Goal: Task Accomplishment & Management: Use online tool/utility

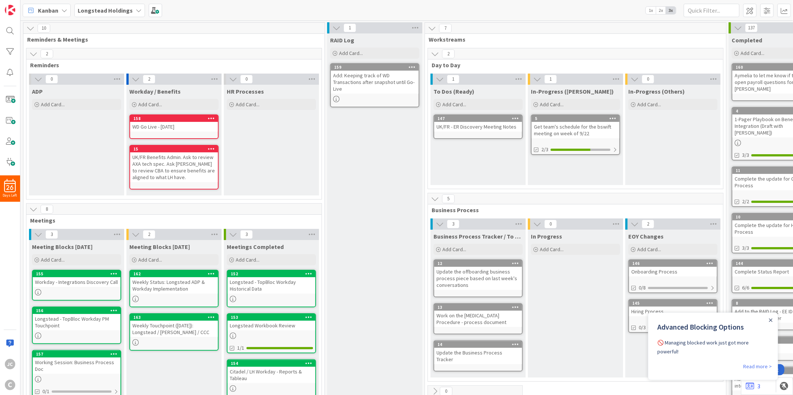
scroll to position [65, 0]
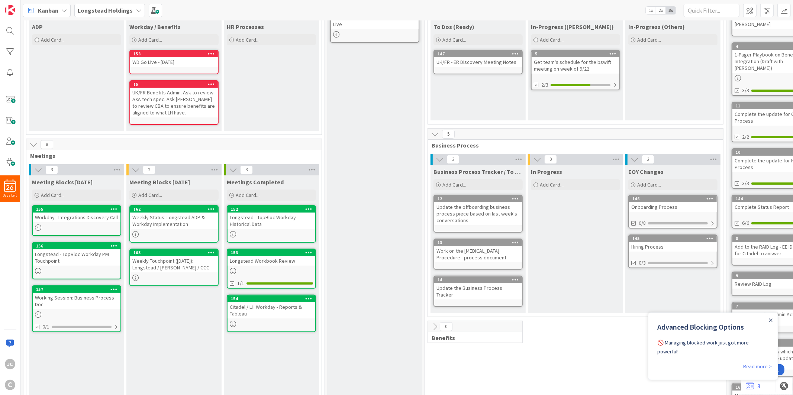
click at [233, 169] on icon at bounding box center [233, 170] width 8 height 8
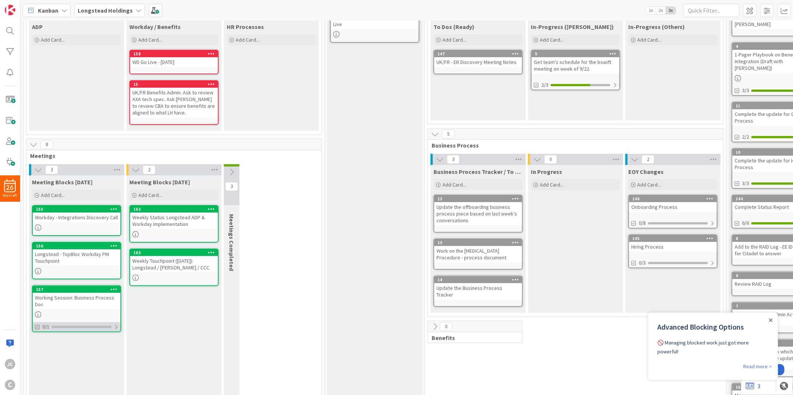
click at [116, 327] on div at bounding box center [116, 327] width 4 height 6
click at [116, 325] on div at bounding box center [115, 327] width 5 height 6
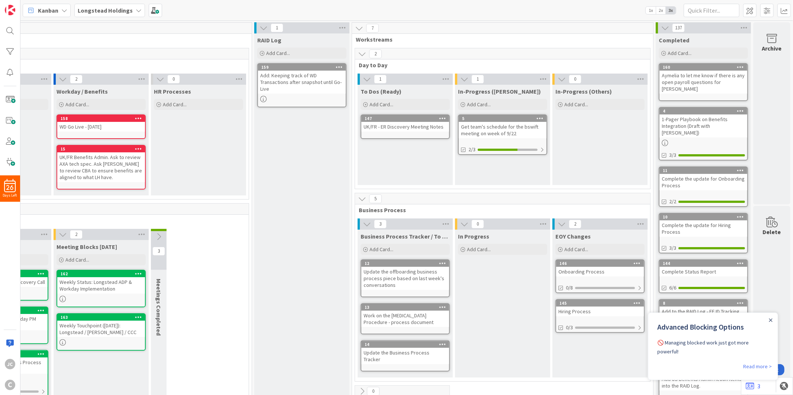
scroll to position [0, 79]
click at [771, 319] on icon "Close Announcement" at bounding box center [770, 319] width 3 height 3
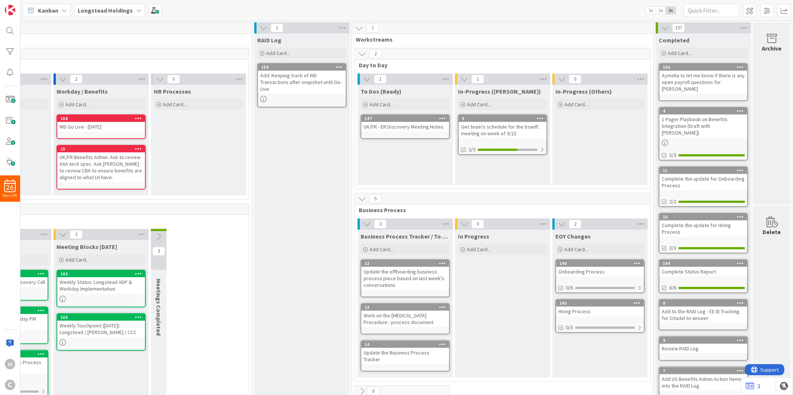
scroll to position [0, 0]
click at [661, 26] on icon at bounding box center [665, 28] width 8 height 8
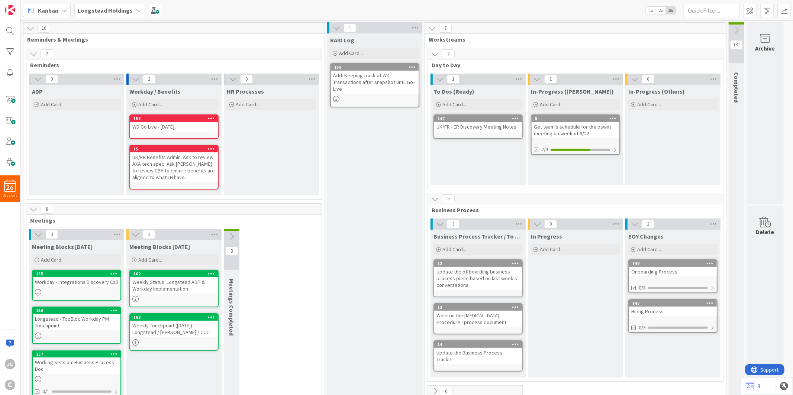
scroll to position [16, 0]
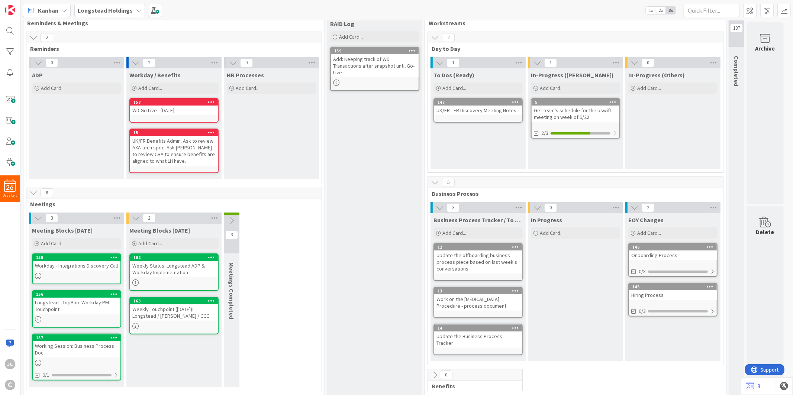
click at [390, 313] on div "RAID Log Add Card... 159 Add: Keeping track of WD Transactions after snapshot u…" at bounding box center [374, 206] width 95 height 379
click at [283, 219] on div "3 Meeting Blocks [DATE] Add Card... 155 Workday - Integrations Discovery Call 1…" at bounding box center [174, 302] width 292 height 178
click at [229, 220] on icon at bounding box center [232, 220] width 8 height 8
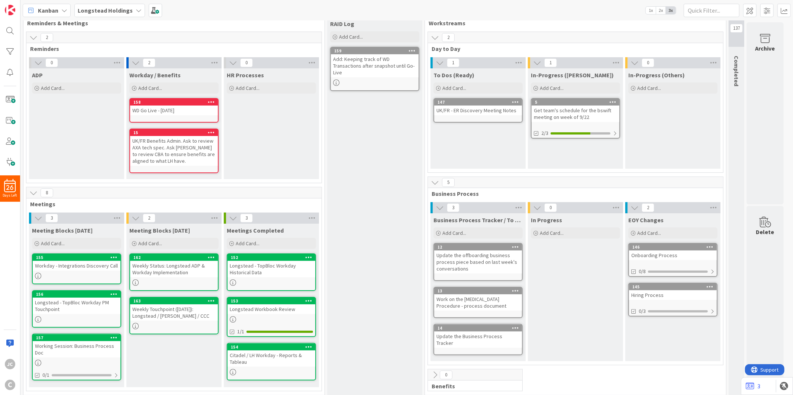
click at [231, 218] on icon at bounding box center [233, 218] width 8 height 8
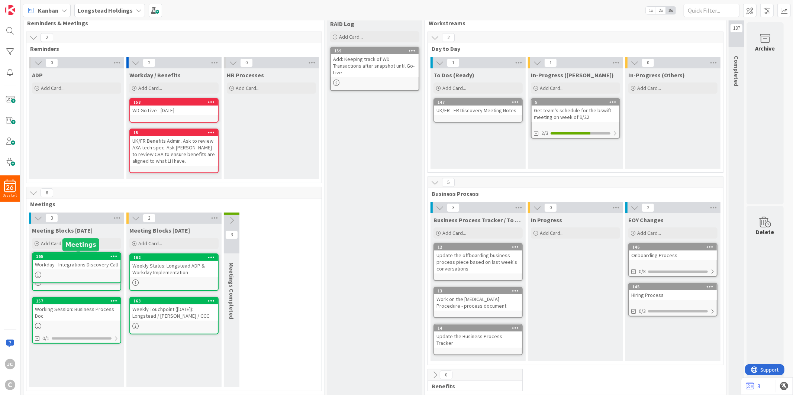
scroll to position [12, 0]
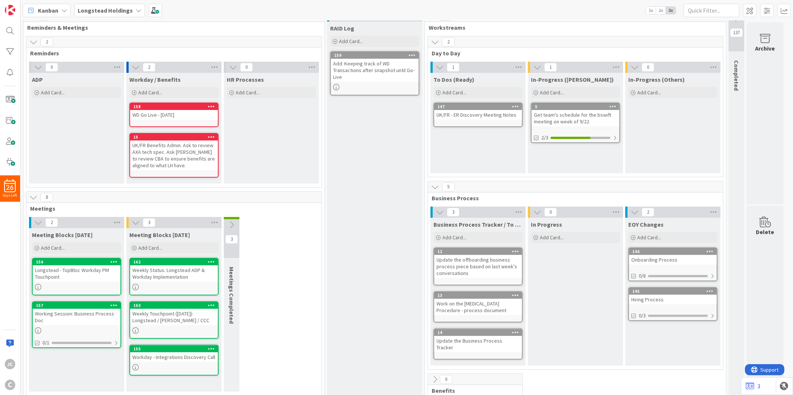
click at [178, 350] on div "155" at bounding box center [174, 349] width 88 height 7
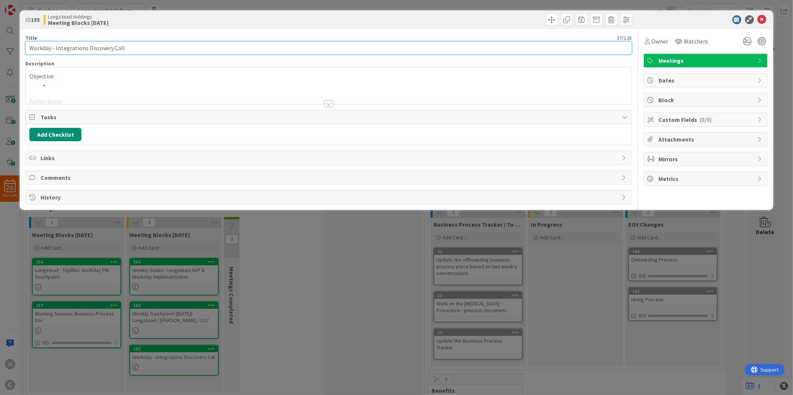
click at [42, 51] on input "Workday - Integrations Discovery Call" at bounding box center [328, 47] width 606 height 13
type input "(Postpone) Workday - Integrations Discovery Call"
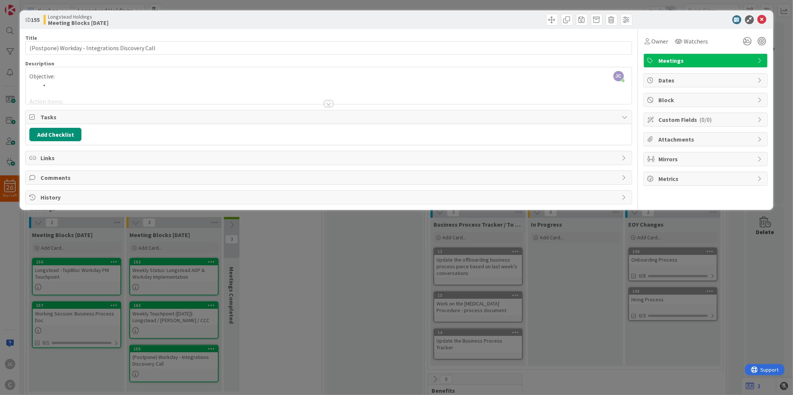
click at [302, 327] on div "ID 155 Longstead Holdings Meeting Blocks [DATE] Title 48 / 128 (Postpone) Workd…" at bounding box center [396, 197] width 793 height 395
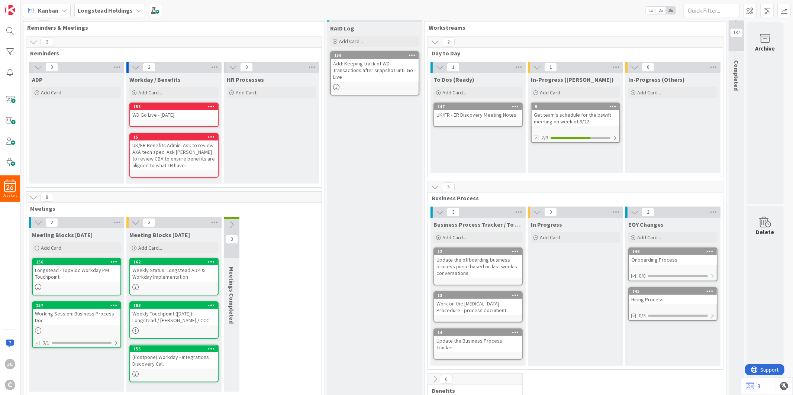
click at [415, 190] on div "RAID Log Add Card... 159 Add: Keeping track of WD Transactions after snapshot u…" at bounding box center [374, 211] width 95 height 379
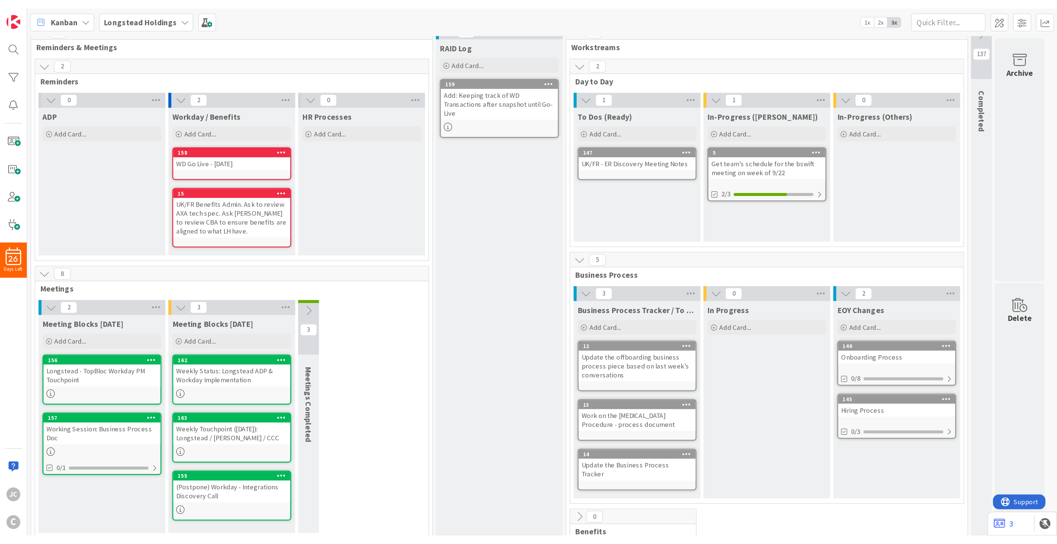
scroll to position [14, 0]
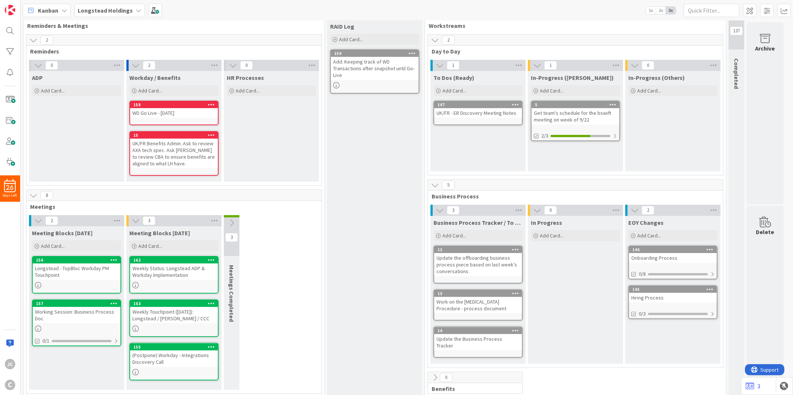
click at [391, 239] on div "RAID Log Add Card... 159 Add: Keeping track of WD Transactions after snapshot u…" at bounding box center [374, 209] width 95 height 379
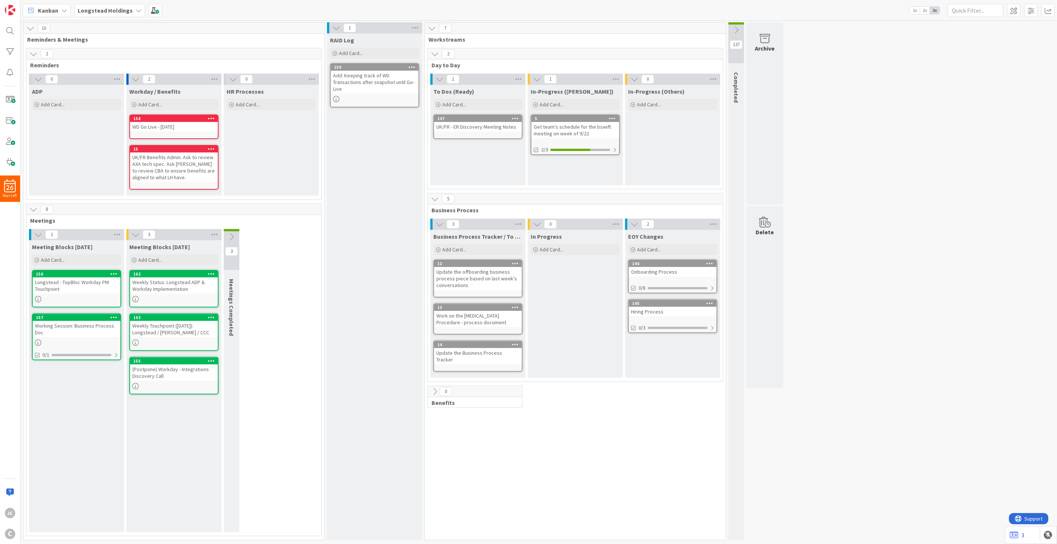
scroll to position [0, 0]
click at [87, 273] on div "156" at bounding box center [78, 273] width 84 height 5
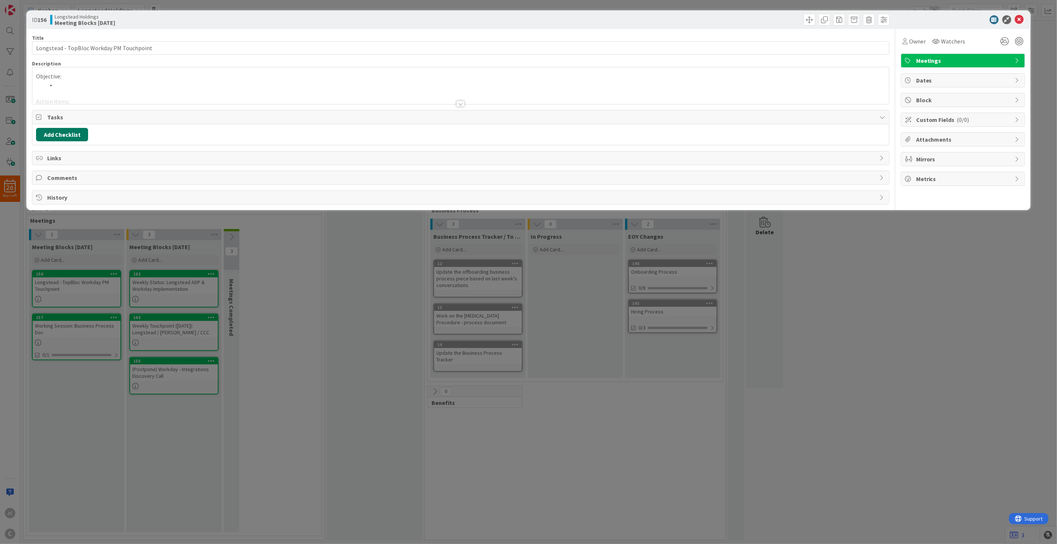
click at [75, 138] on button "Add Checklist" at bounding box center [62, 134] width 52 height 13
type input "To Dos"
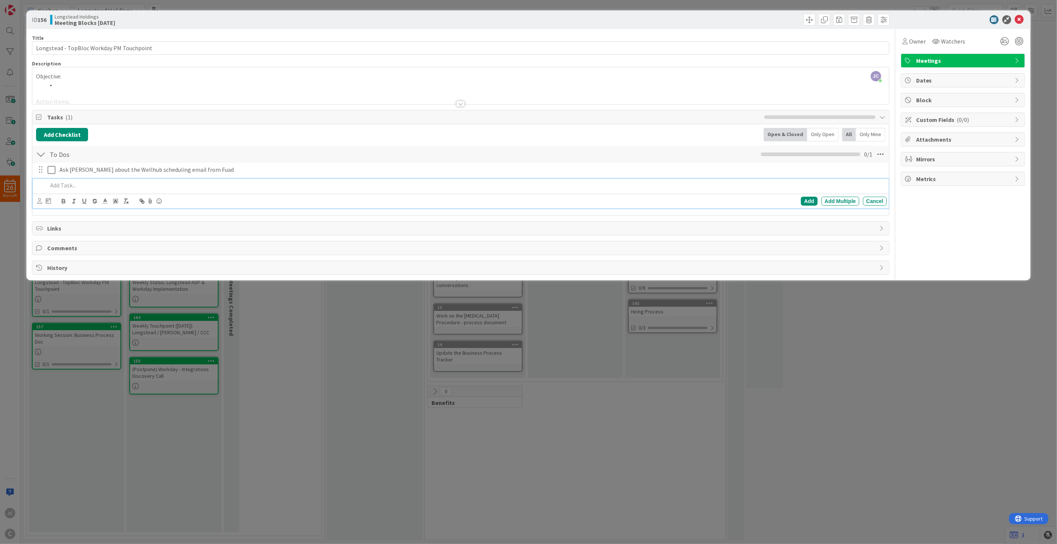
click at [281, 395] on div "ID 156 Longstead Holdings Meeting Blocks [DATE] Title 41 / 128 Longstead - TopB…" at bounding box center [528, 272] width 1057 height 544
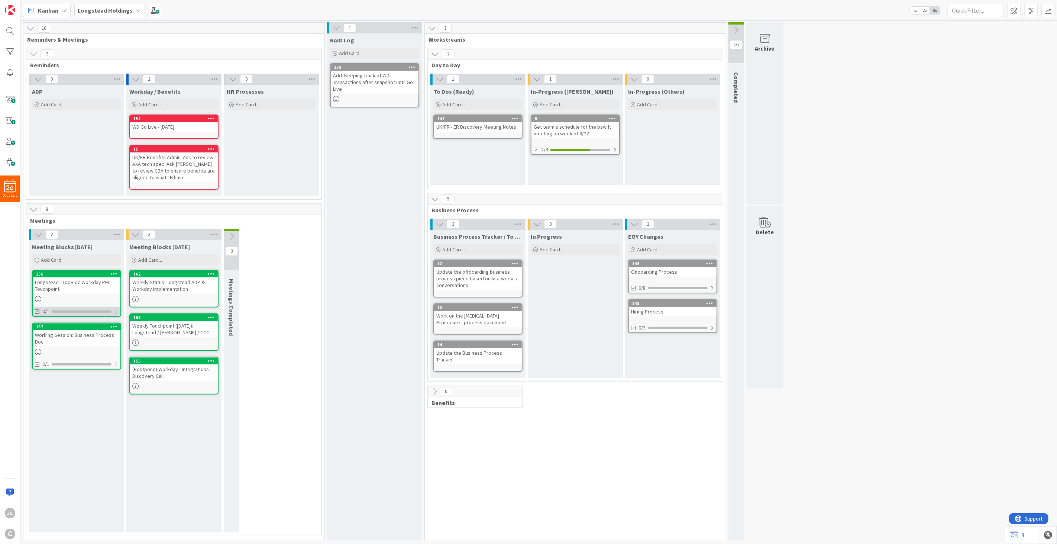
click at [119, 310] on div "0/1" at bounding box center [77, 311] width 88 height 9
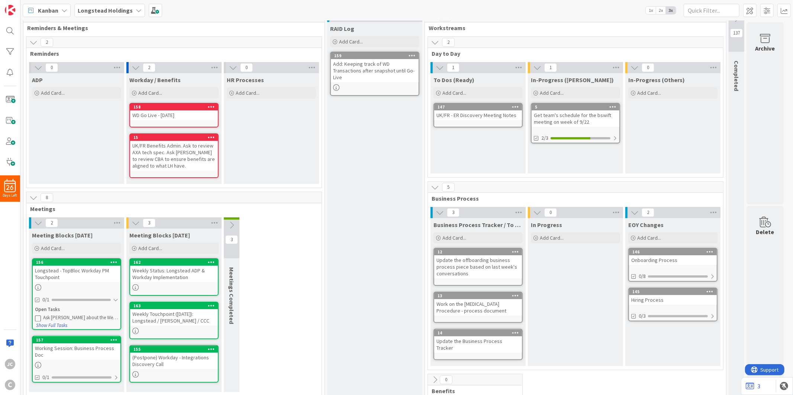
scroll to position [14, 0]
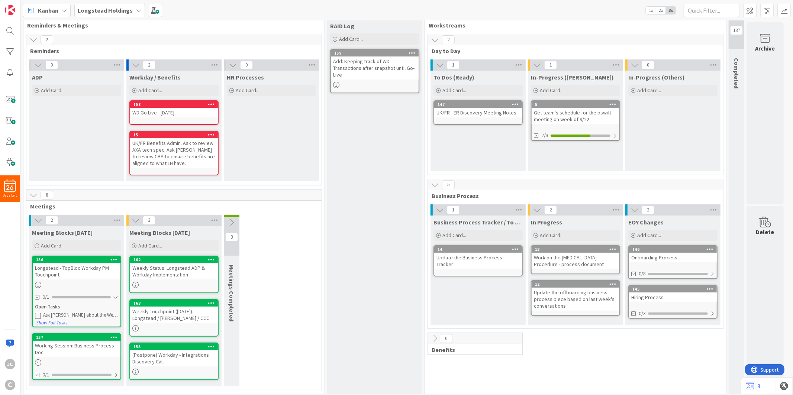
click at [631, 210] on icon at bounding box center [635, 210] width 8 height 8
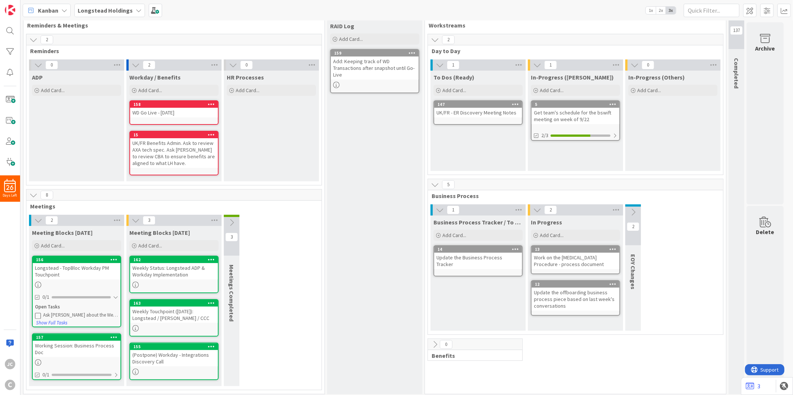
click at [606, 260] on div "Work on the [MEDICAL_DATA] Procedure - process document" at bounding box center [576, 261] width 88 height 16
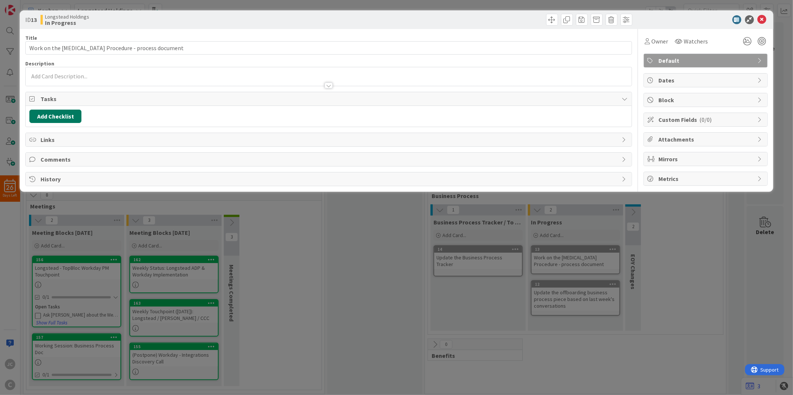
click at [72, 117] on button "Add Checklist" at bounding box center [55, 116] width 52 height 13
click at [417, 244] on div "ID 13 Longstead Holdings In Progress Title 52 / 128 Work on the [MEDICAL_DATA] …" at bounding box center [396, 197] width 793 height 395
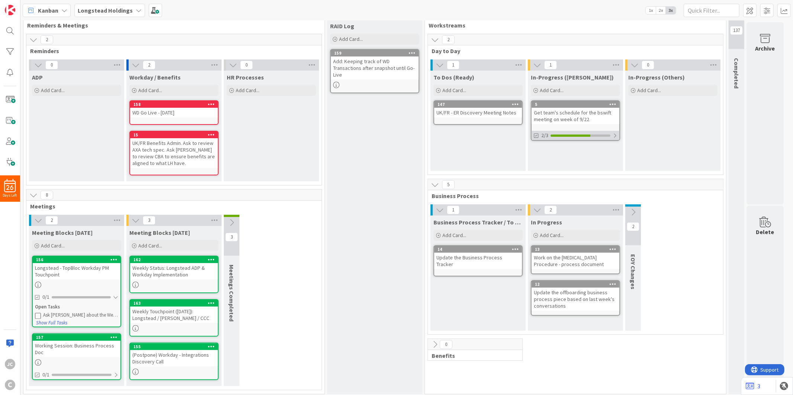
click at [619, 135] on div "2/3" at bounding box center [576, 135] width 88 height 9
click at [535, 152] on icon at bounding box center [537, 154] width 6 height 6
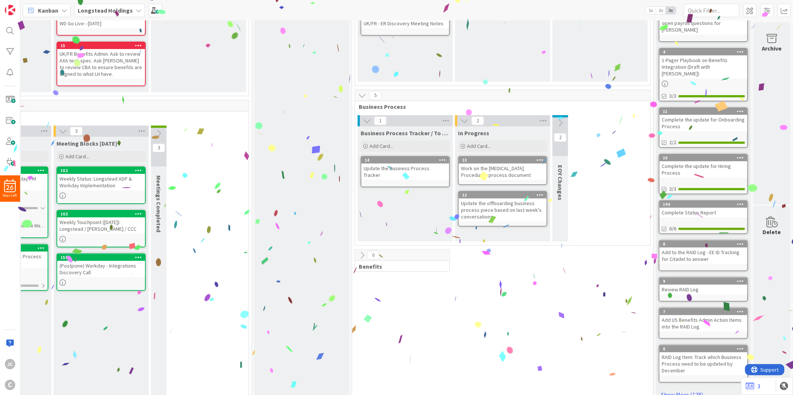
scroll to position [104, 79]
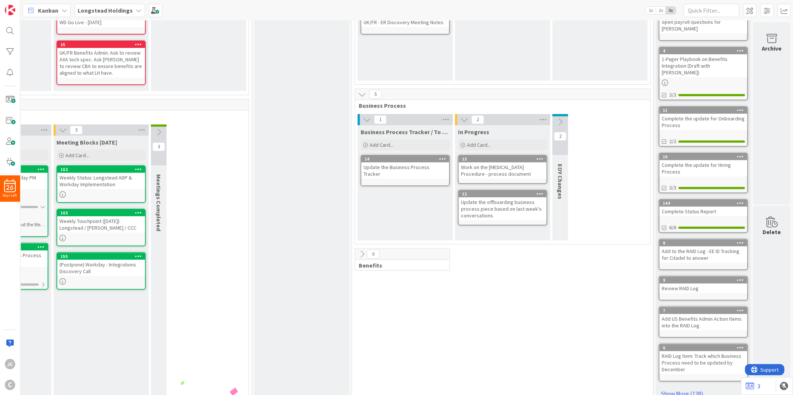
click at [505, 170] on div "Work on the [MEDICAL_DATA] Procedure - process document" at bounding box center [503, 170] width 88 height 16
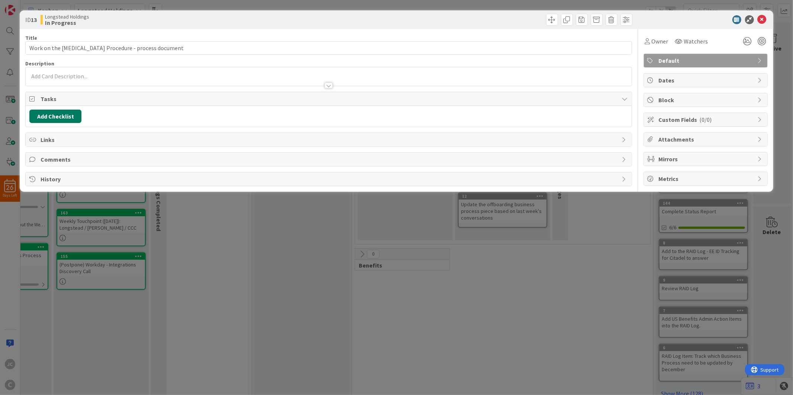
click at [65, 112] on button "Add Checklist" at bounding box center [55, 116] width 52 height 13
type input "To Dos:"
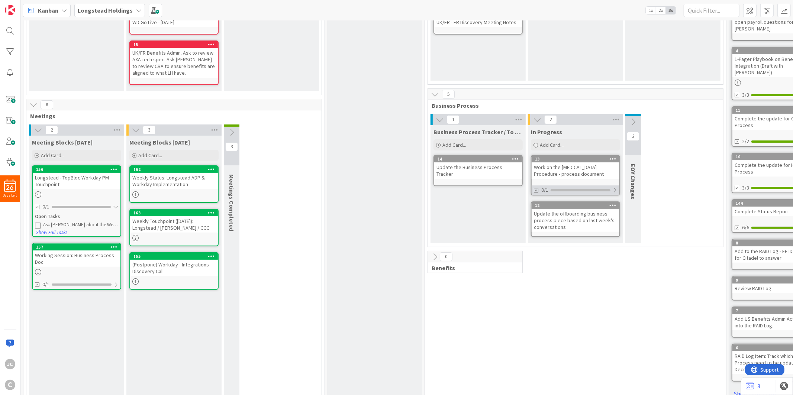
click at [613, 190] on div at bounding box center [615, 190] width 4 height 6
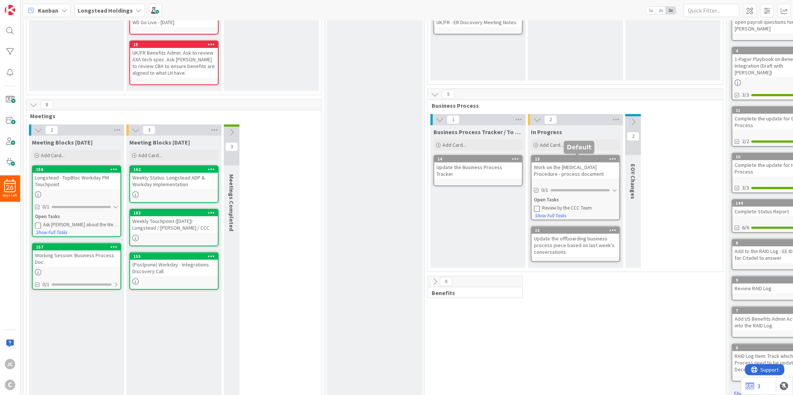
click at [563, 167] on div "Work on the [MEDICAL_DATA] Procedure - process document" at bounding box center [576, 170] width 88 height 16
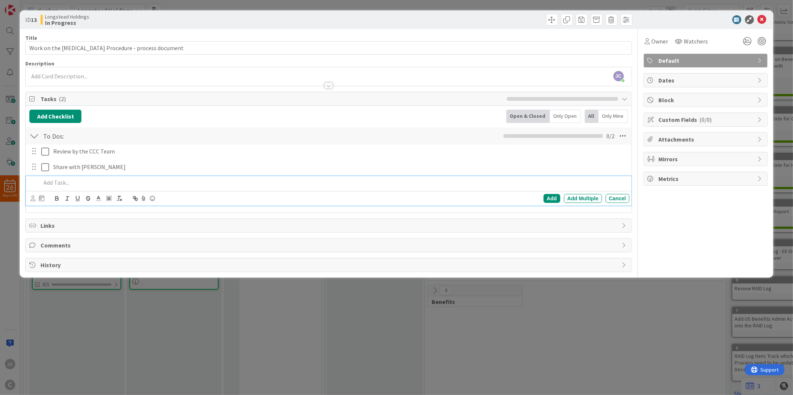
click at [239, 310] on div "ID 13 Longstead Holdings In Progress Title 52 / 128 Work on the [MEDICAL_DATA] …" at bounding box center [396, 197] width 793 height 395
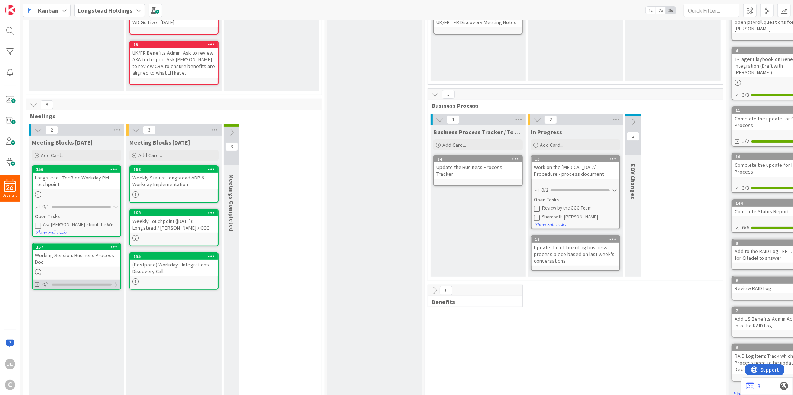
click at [116, 285] on div at bounding box center [116, 285] width 4 height 6
click at [57, 309] on button "Show Full Tasks" at bounding box center [52, 310] width 32 height 8
click at [57, 323] on button "Hide Full Tasks" at bounding box center [51, 327] width 30 height 8
click at [60, 254] on div "Working Session: Business Process Doc" at bounding box center [77, 259] width 88 height 16
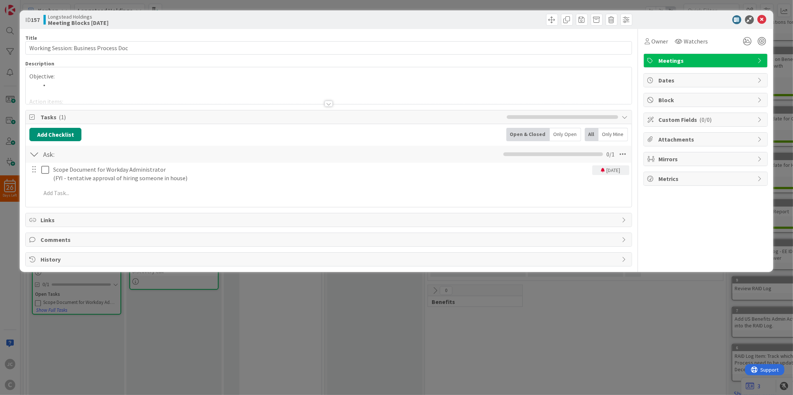
click at [107, 186] on div "Scope Document for Workday Administrator (FYI - tentative approval of hiring so…" at bounding box center [328, 183] width 598 height 40
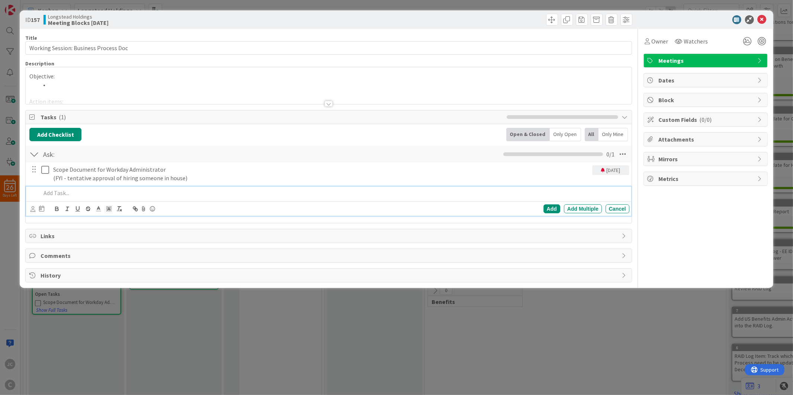
click at [103, 195] on p at bounding box center [333, 193] width 585 height 9
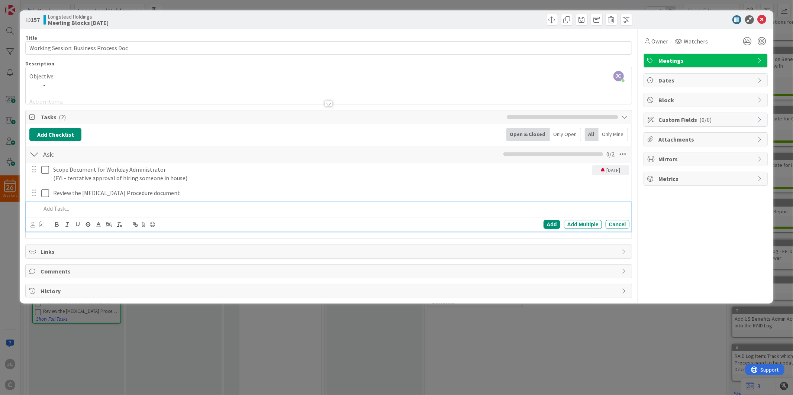
click at [312, 366] on div "ID 157 Longstead Holdings Meeting Blocks [DATE] Title 37 / 128 Working Session:…" at bounding box center [396, 197] width 793 height 395
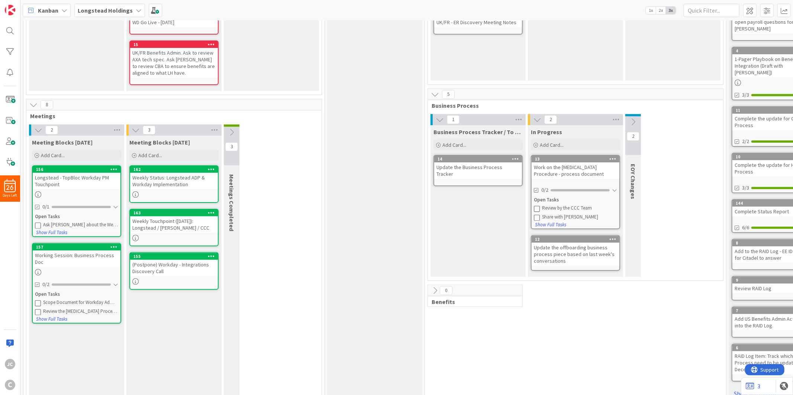
click at [286, 289] on div "2 Meeting Blocks [DATE] Add Card... 156 Longstead - TopBloc Workday PM Touchpoi…" at bounding box center [174, 263] width 292 height 277
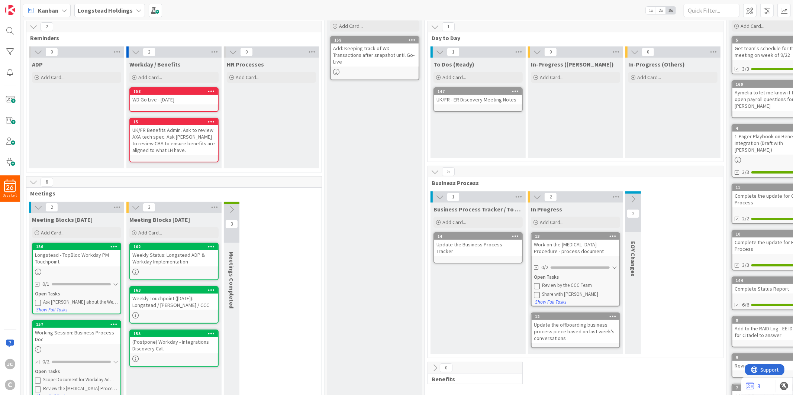
scroll to position [41, 0]
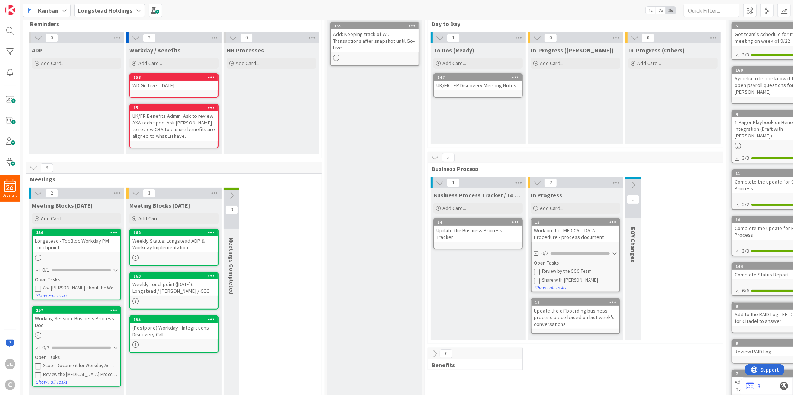
click at [306, 298] on div "2 Meeting Blocks [DATE] Add Card... 156 Longstead - TopBloc Workday PM Touchpoi…" at bounding box center [174, 326] width 292 height 277
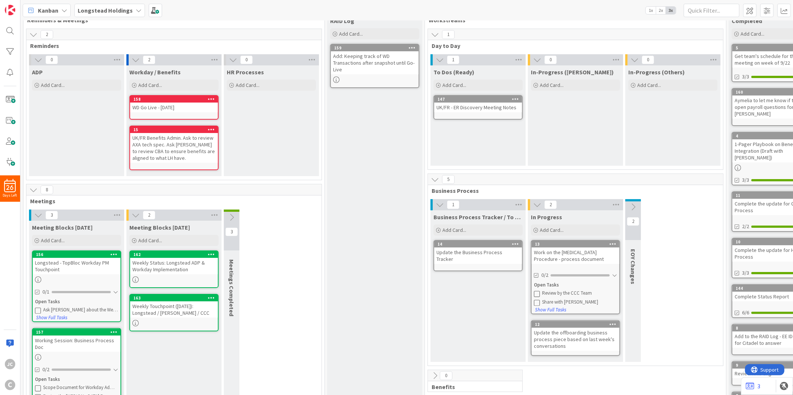
scroll to position [0, 0]
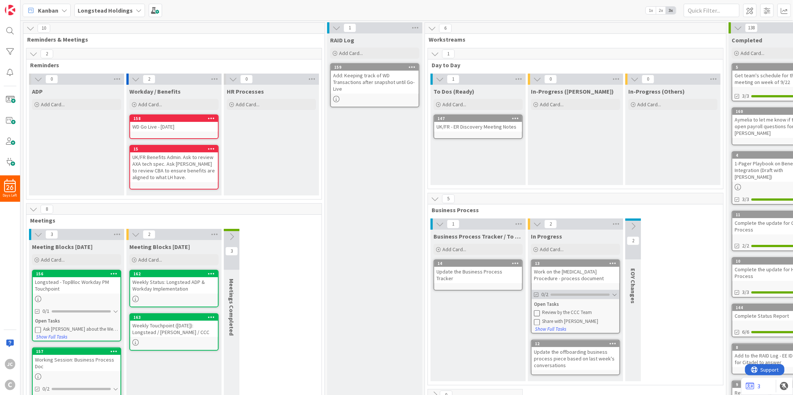
click at [613, 294] on div at bounding box center [614, 295] width 5 height 6
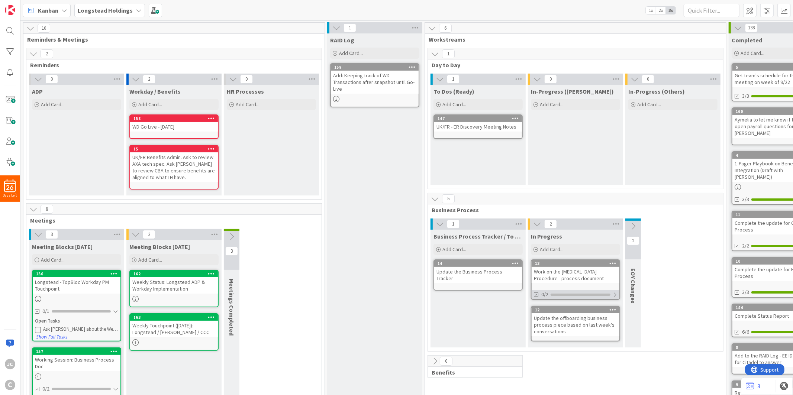
click at [613, 294] on div at bounding box center [615, 295] width 4 height 6
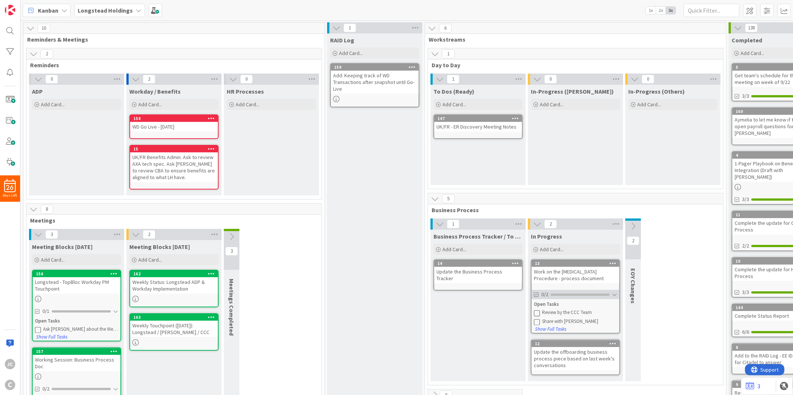
click at [556, 296] on div "0/2" at bounding box center [576, 294] width 88 height 9
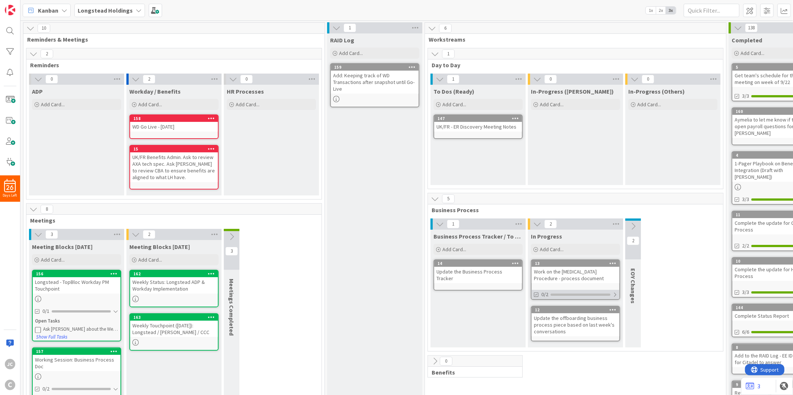
click at [544, 296] on span "0/2" at bounding box center [544, 295] width 7 height 8
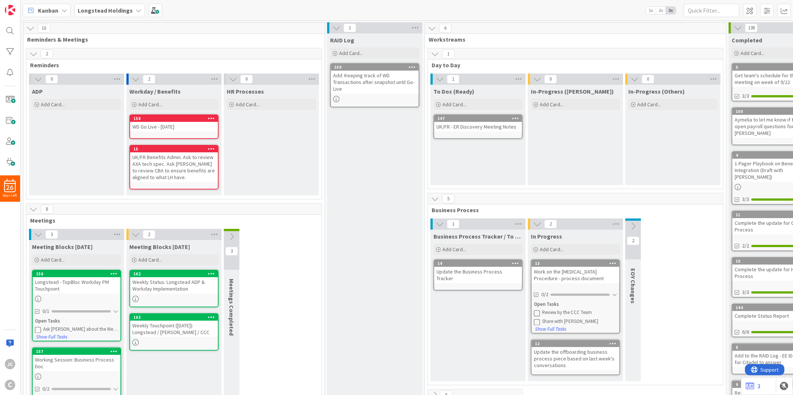
click at [560, 278] on div "Work on the [MEDICAL_DATA] Procedure - process document" at bounding box center [576, 275] width 88 height 16
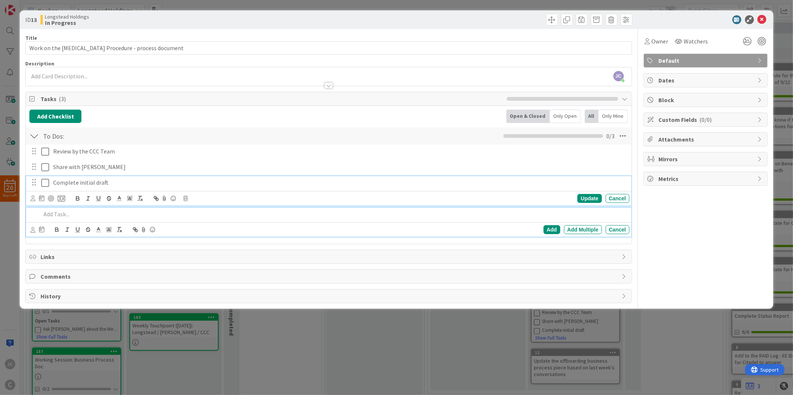
drag, startPoint x: 88, startPoint y: 183, endPoint x: 89, endPoint y: 149, distance: 34.2
click at [89, 149] on div "Review by the CCC Team Update Cancel Share with [PERSON_NAME] Update Cancel Com…" at bounding box center [328, 192] width 598 height 95
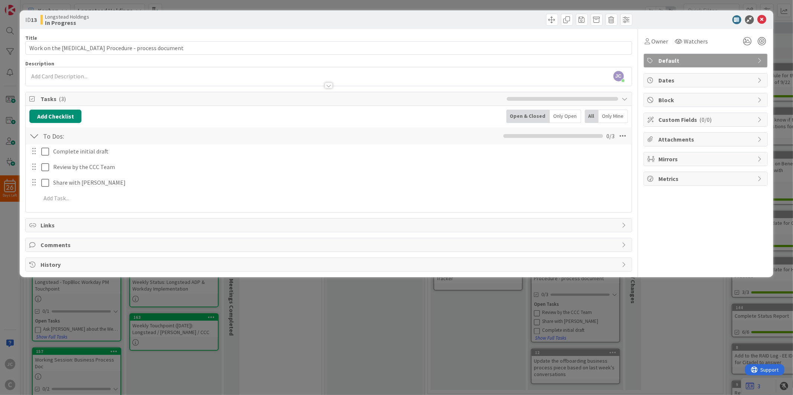
click at [763, 19] on icon at bounding box center [762, 19] width 9 height 9
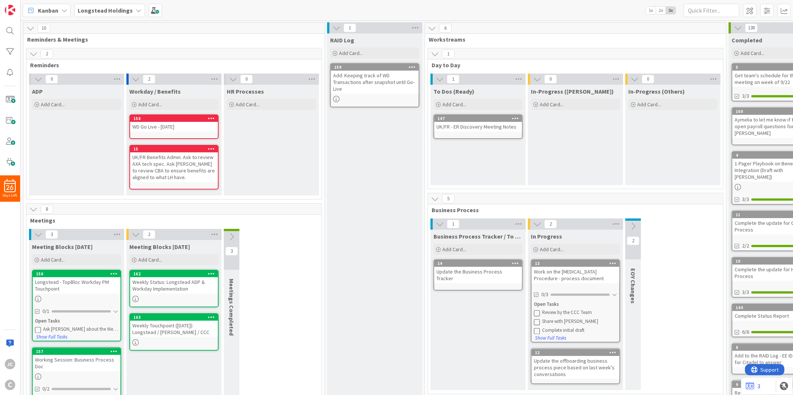
click at [538, 312] on icon at bounding box center [537, 313] width 6 height 6
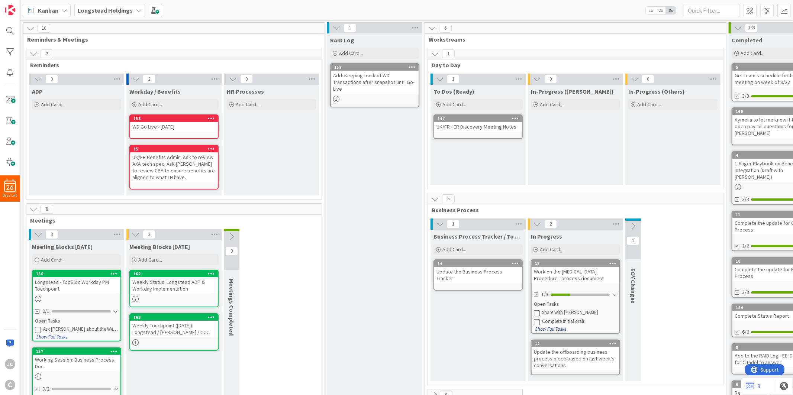
click at [540, 326] on button "Show Full Tasks" at bounding box center [551, 329] width 32 height 8
click at [544, 329] on button "Hide Full Tasks" at bounding box center [550, 329] width 30 height 8
click at [550, 305] on div "Open Tasks" at bounding box center [575, 304] width 83 height 7
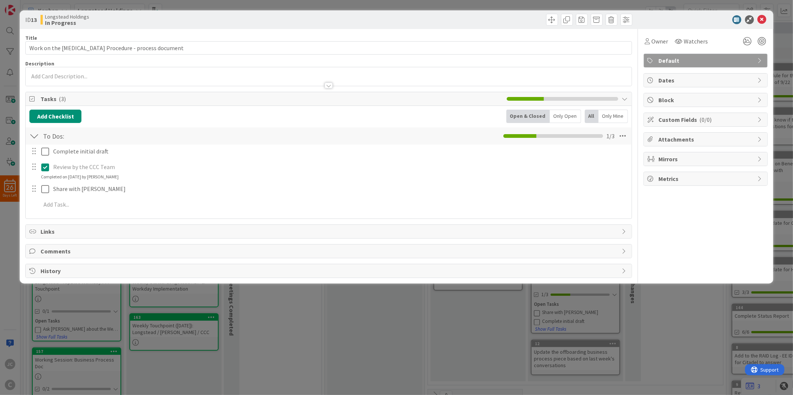
click at [43, 168] on icon at bounding box center [45, 167] width 8 height 9
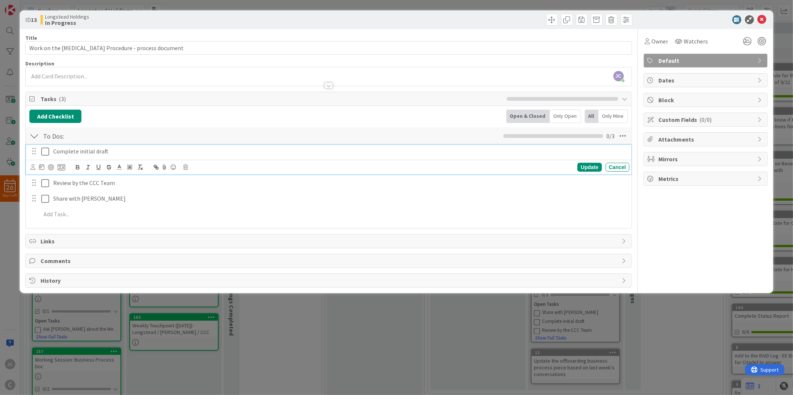
click at [46, 151] on icon at bounding box center [45, 151] width 8 height 9
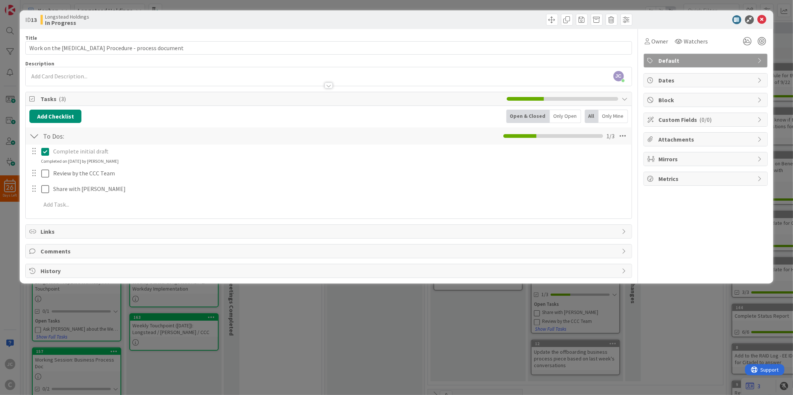
click at [380, 329] on div "ID 13 Longstead Holdings In Progress Title 52 / 128 Work on the [MEDICAL_DATA] …" at bounding box center [396, 197] width 793 height 395
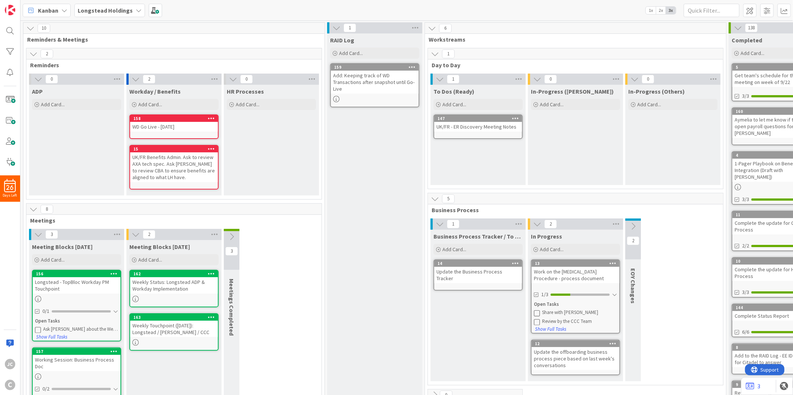
click at [438, 316] on div "Business Process Tracker / To Dos Add Card... 14 Update the Business Process Tr…" at bounding box center [478, 306] width 95 height 152
click at [371, 249] on div "RAID Log Add Card... 159 Add: Keeping track of WD Transactions after snapshot u…" at bounding box center [374, 271] width 95 height 477
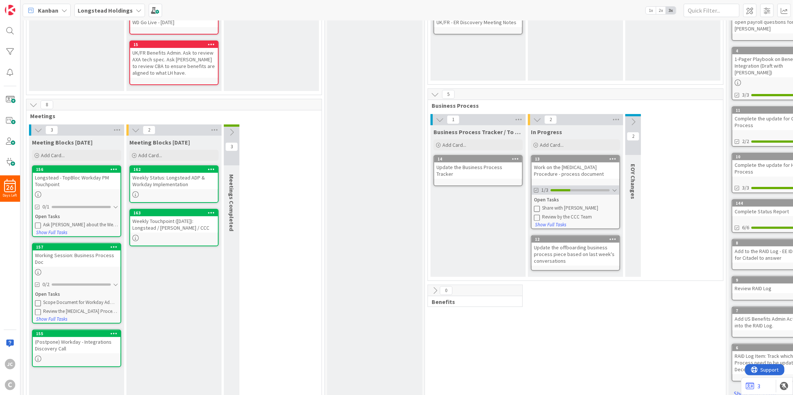
click at [615, 191] on div at bounding box center [614, 190] width 5 height 6
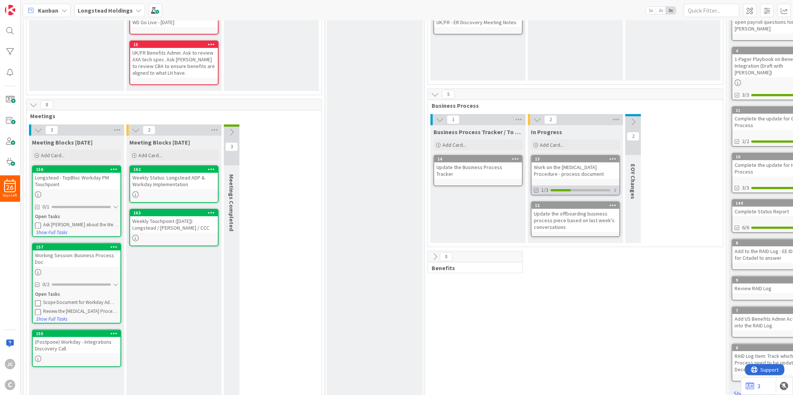
click at [615, 191] on div at bounding box center [615, 190] width 4 height 6
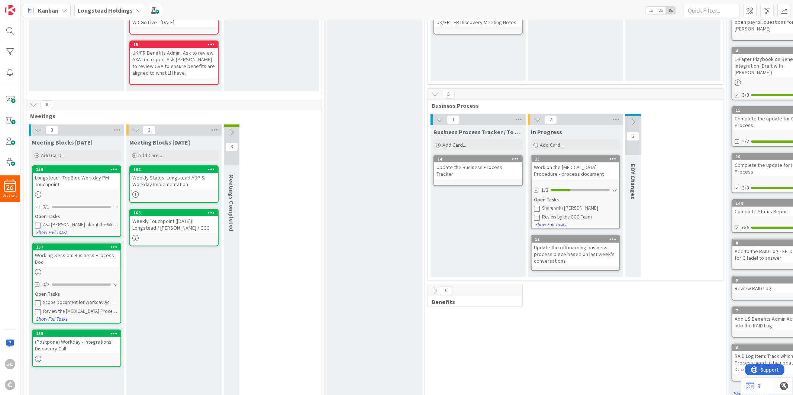
click at [559, 226] on button "Show Full Tasks" at bounding box center [551, 225] width 32 height 8
click at [559, 226] on button "Hide Full Tasks" at bounding box center [550, 225] width 30 height 8
click at [538, 217] on icon at bounding box center [537, 218] width 6 height 6
click at [73, 254] on div "Working Session: Business Process Doc" at bounding box center [77, 259] width 88 height 16
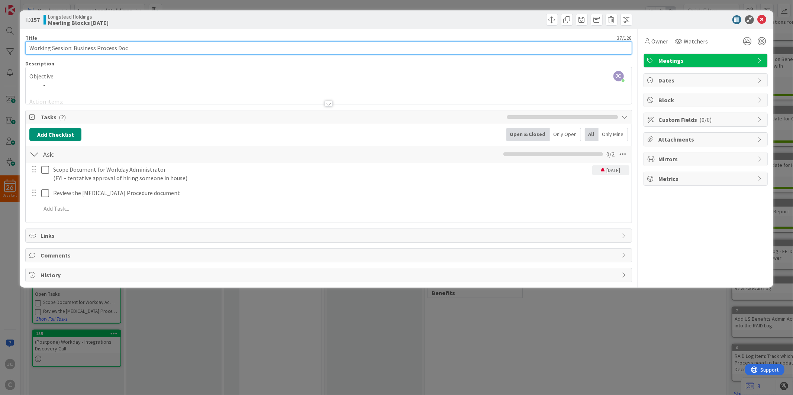
click at [30, 48] on input "Working Session: Business Process Doc" at bounding box center [328, 47] width 606 height 13
type input "(Postponed) Working Session: Business Process Doc"
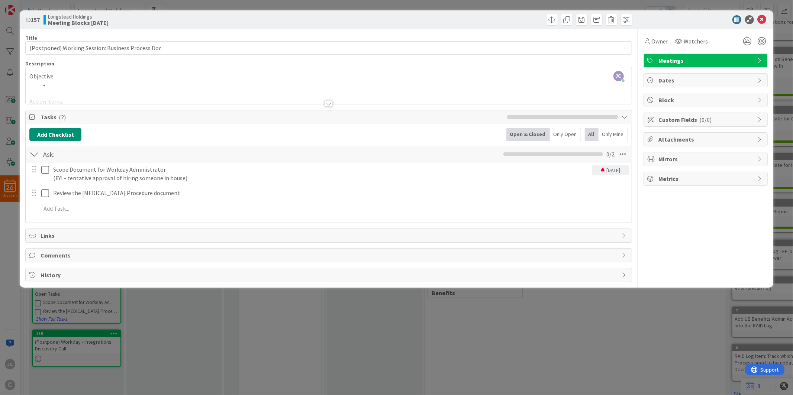
click at [232, 319] on div "ID 157 Longstead Holdings Meeting Blocks [DATE] Title 49 / 128 (Postponed) Work…" at bounding box center [396, 197] width 793 height 395
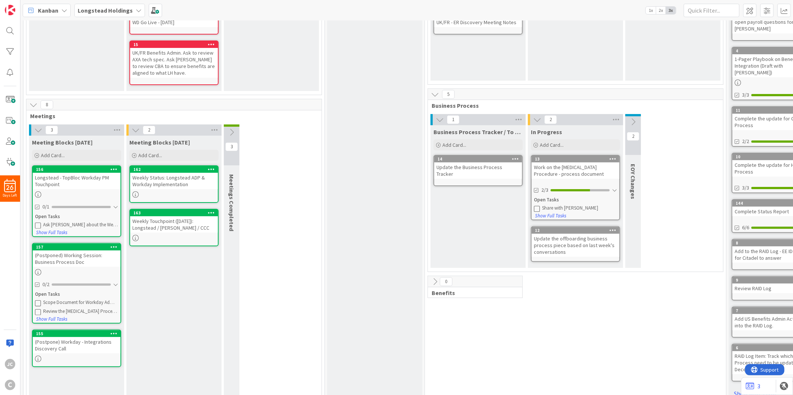
click at [46, 339] on div "(Postpone) Workday - Integrations Discovery Call" at bounding box center [77, 345] width 88 height 16
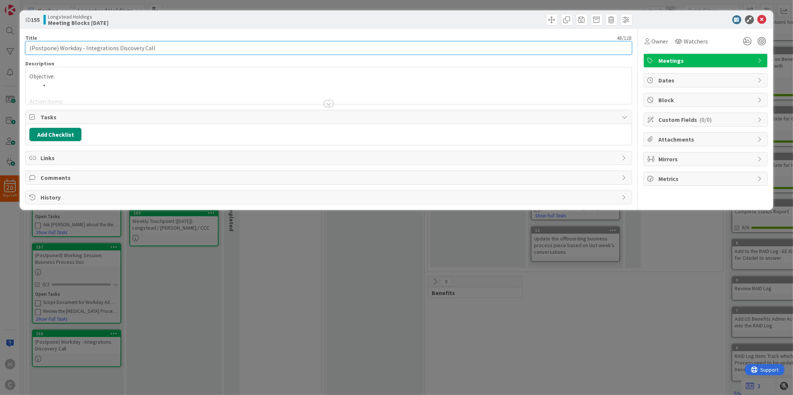
click at [55, 46] on input "(Postpone) Workday - Integrations Discovery Call" at bounding box center [328, 47] width 606 height 13
type input "(Postponed) Workday - Integrations Discovery Call"
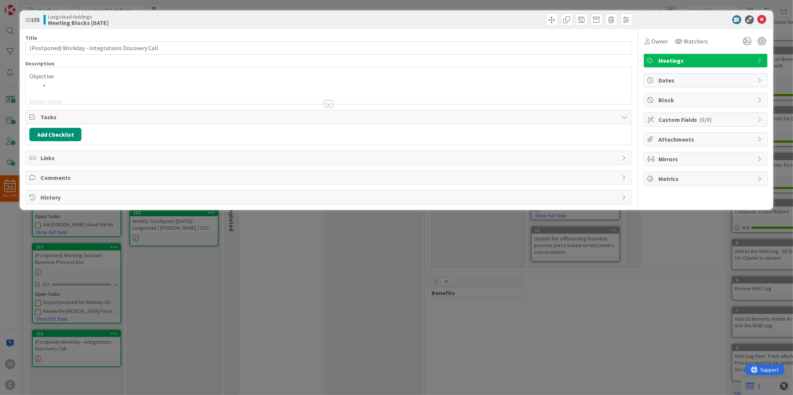
click at [197, 292] on div "ID 155 Longstead Holdings Meeting Blocks [DATE] Title 49 / 128 (Postponed) Work…" at bounding box center [396, 197] width 793 height 395
click at [197, 292] on div "Meeting Blocks [DATE] Add Card... 162 Weekly Status: Longstead ADP & Workday Im…" at bounding box center [173, 267] width 95 height 262
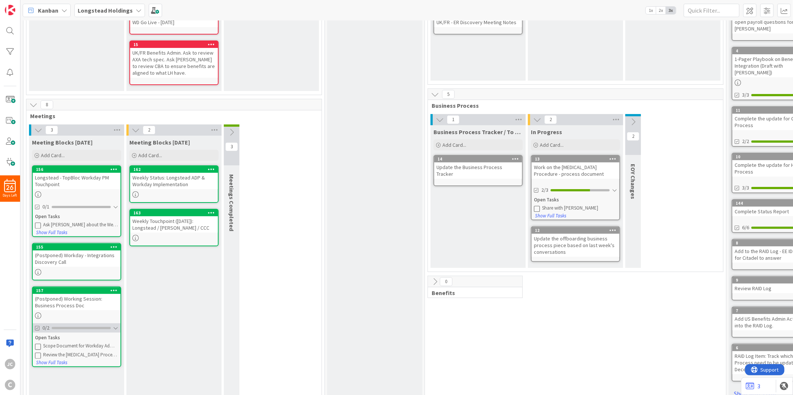
click at [114, 325] on div at bounding box center [115, 328] width 5 height 6
click at [133, 194] on icon at bounding box center [135, 194] width 6 height 6
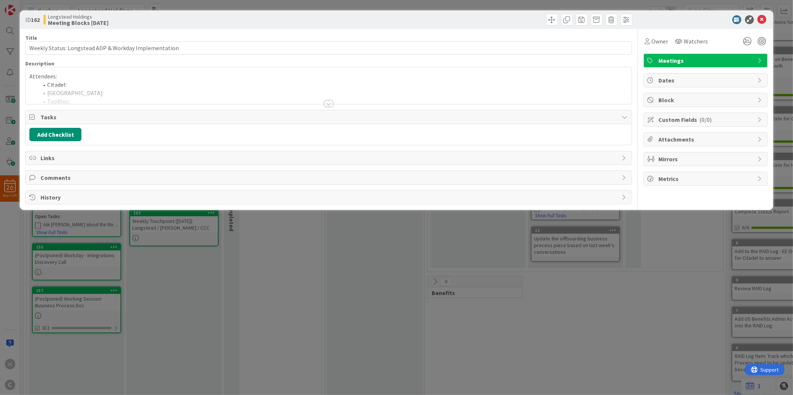
click at [197, 307] on div "ID 162 Longstead Holdings Meeting Blocks [DATE] Title 53 / 128 Weekly Status: L…" at bounding box center [396, 197] width 793 height 395
